Goal: Transaction & Acquisition: Book appointment/travel/reservation

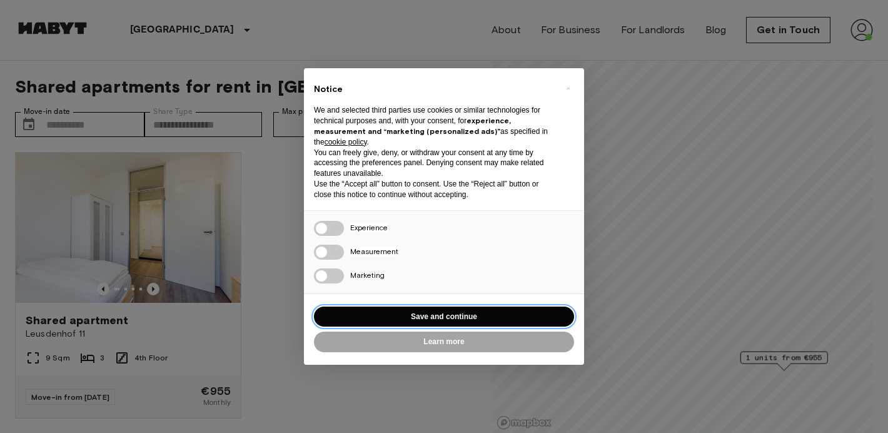
click at [387, 317] on button "Save and continue" at bounding box center [444, 317] width 260 height 21
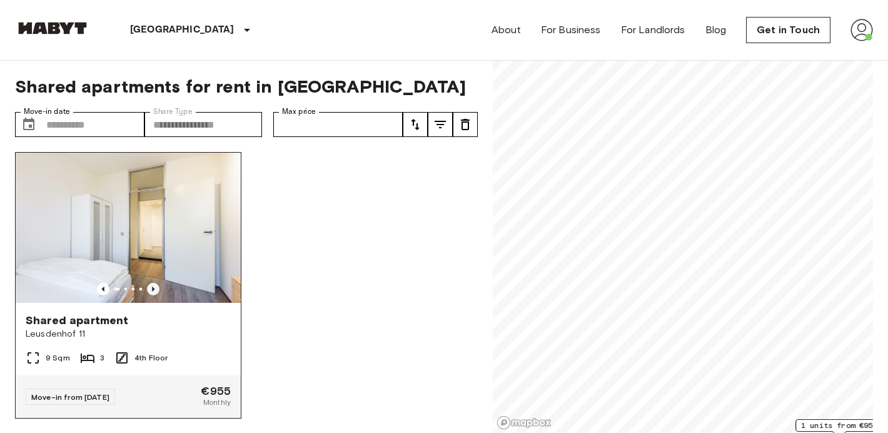
click at [147, 284] on icon "Previous image" at bounding box center [153, 289] width 13 height 13
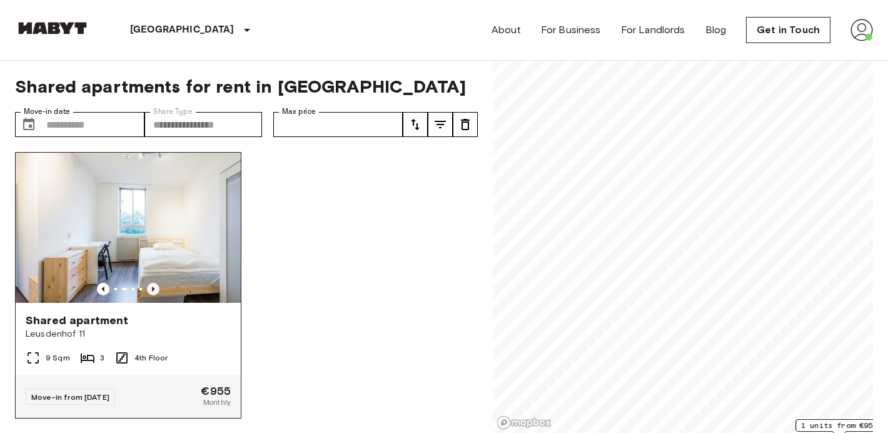
click at [148, 288] on icon "Previous image" at bounding box center [153, 289] width 13 height 13
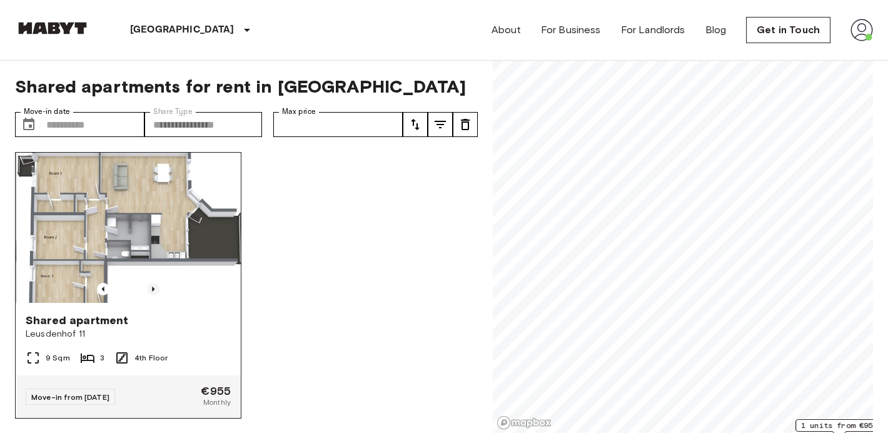
click at [148, 288] on icon "Previous image" at bounding box center [153, 289] width 13 height 13
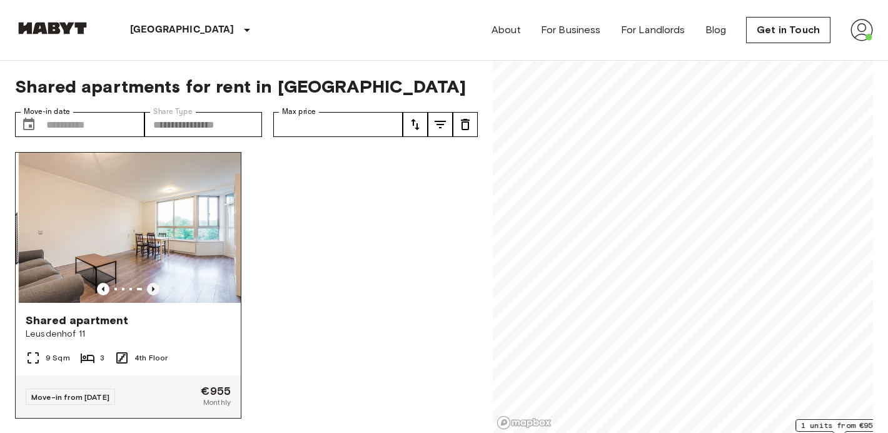
click at [148, 288] on icon "Previous image" at bounding box center [153, 289] width 13 height 13
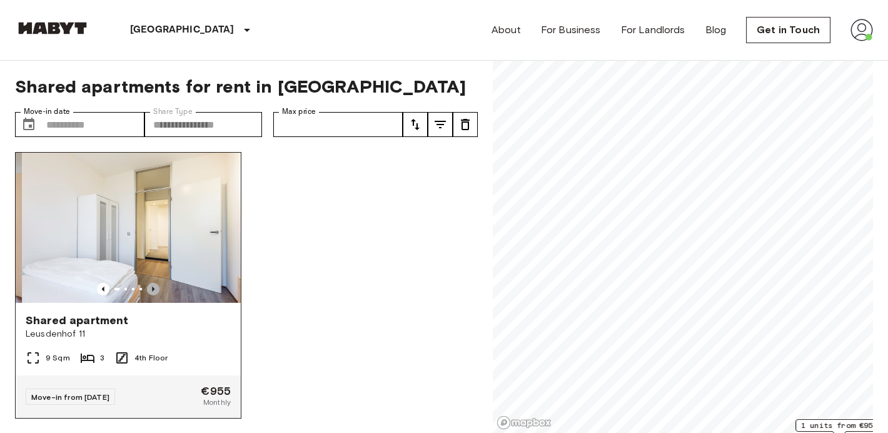
click at [148, 288] on icon "Previous image" at bounding box center [153, 289] width 13 height 13
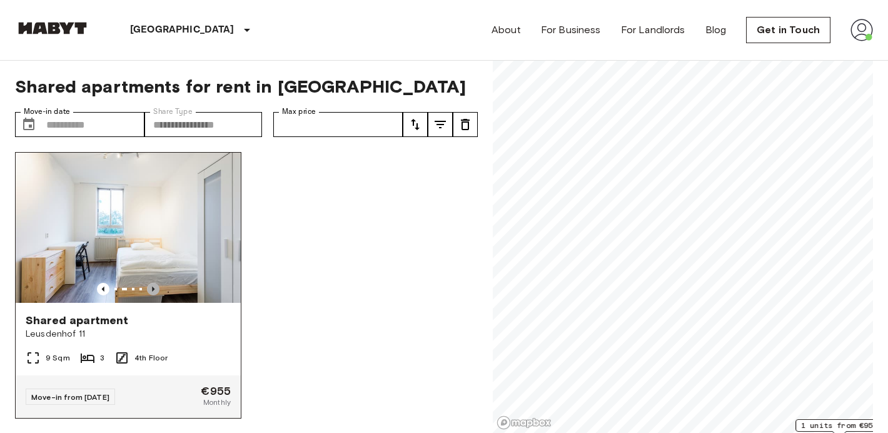
click at [148, 288] on icon "Previous image" at bounding box center [153, 289] width 13 height 13
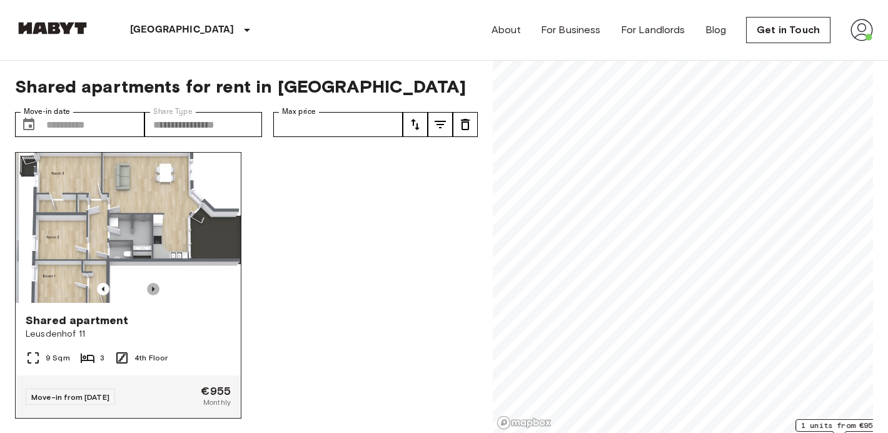
click at [148, 288] on icon "Previous image" at bounding box center [153, 289] width 13 height 13
